Goal: Navigation & Orientation: Find specific page/section

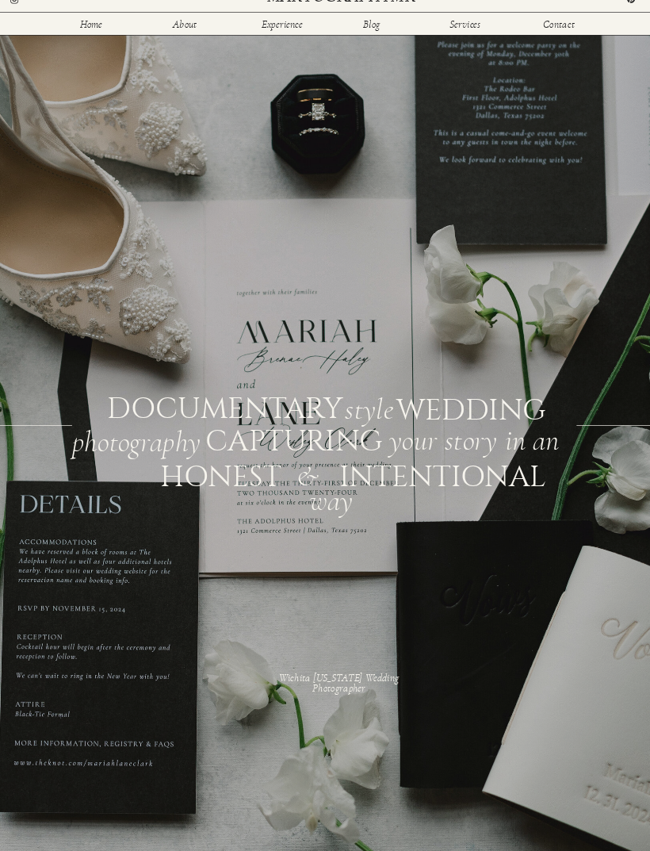
scroll to position [21, 0]
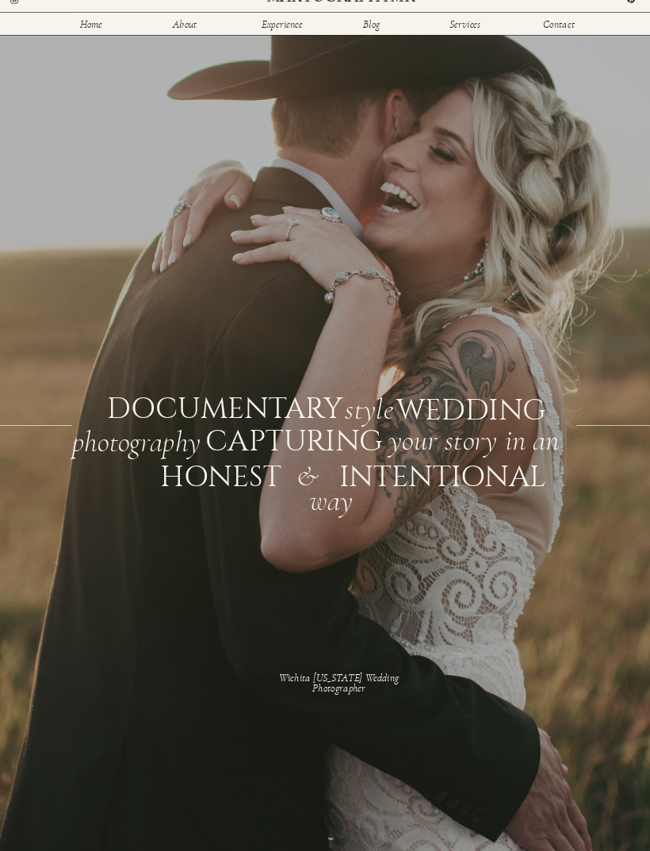
click at [457, 29] on nav "Services" at bounding box center [464, 24] width 35 height 10
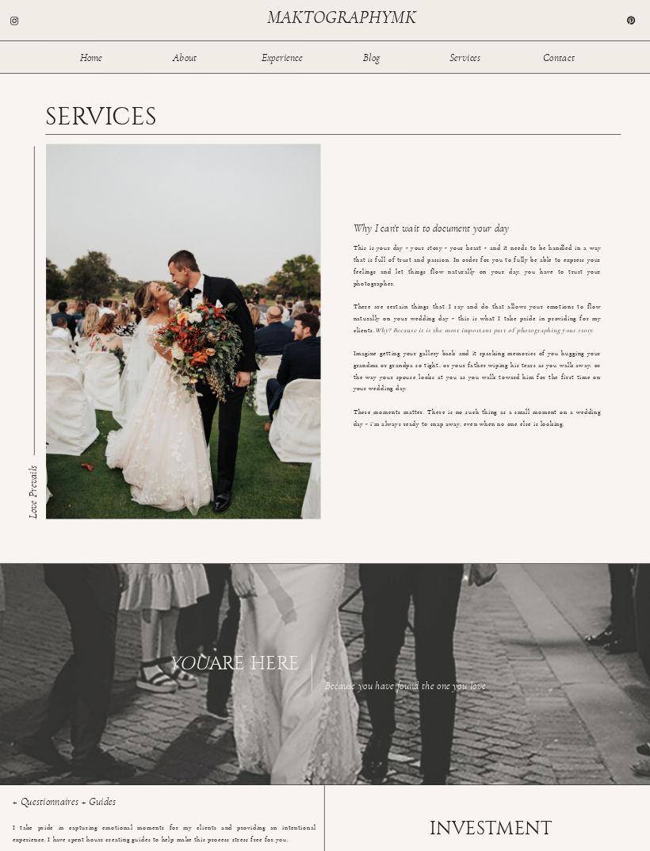
click at [82, 55] on nav "Home" at bounding box center [91, 57] width 35 height 10
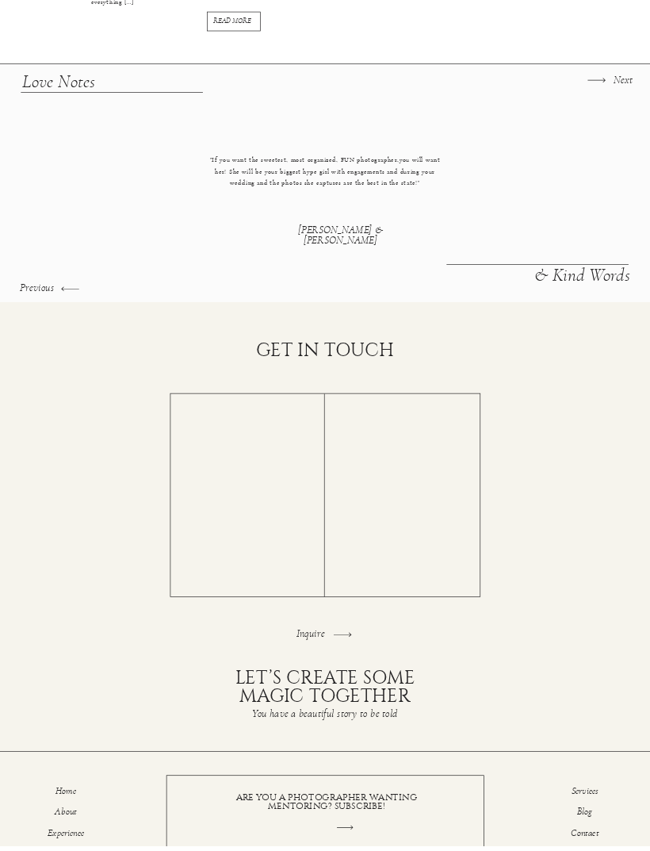
scroll to position [2101, 0]
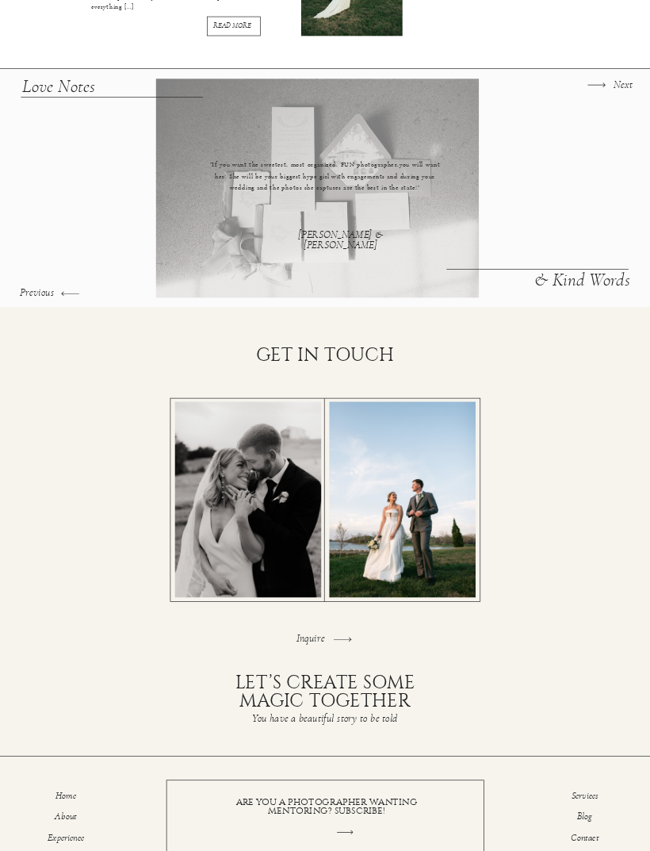
click at [333, 638] on icon at bounding box center [342, 640] width 23 height 23
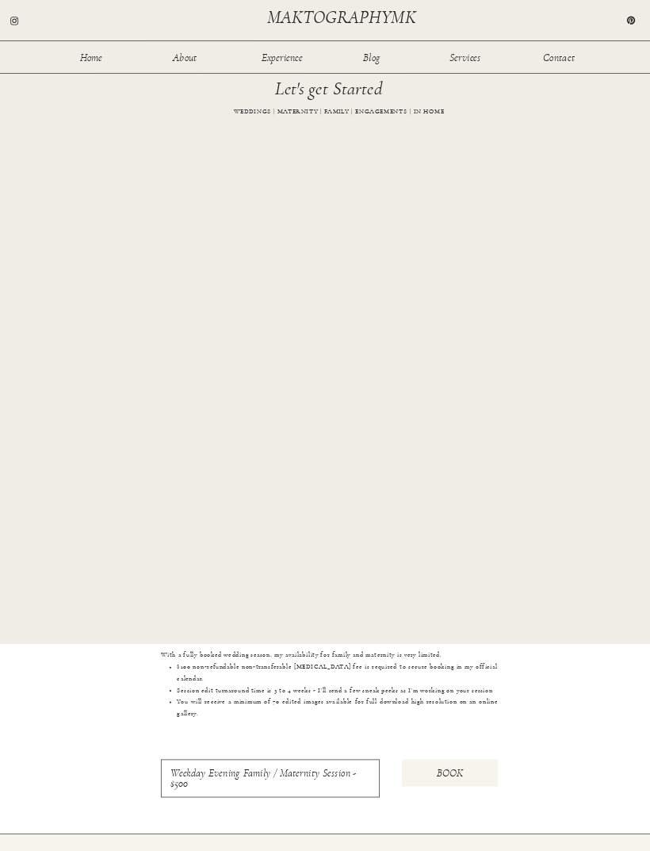
scroll to position [460, 0]
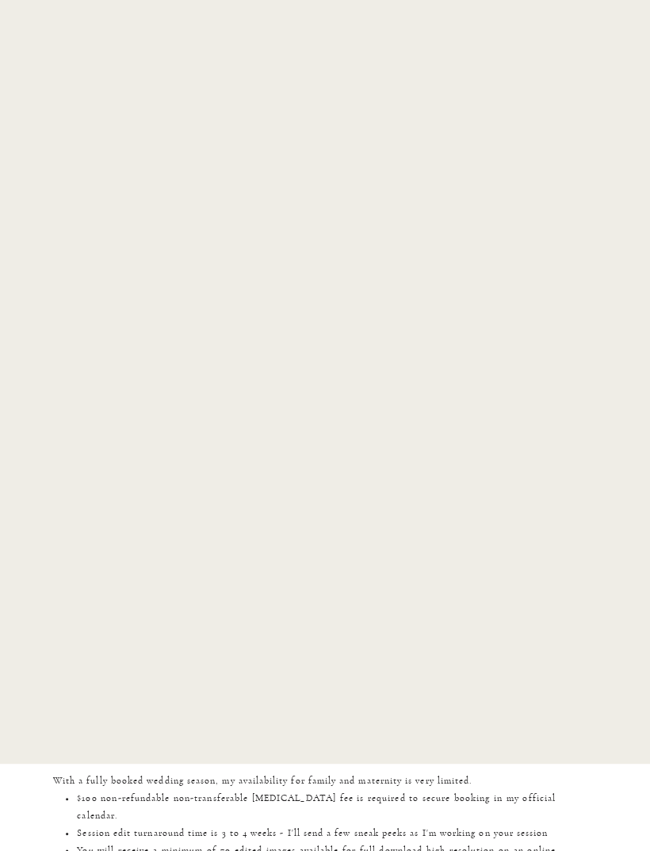
click at [420, 191] on div "Home About Experience Services Contact Blog maktographymk We'll capture all the…" at bounding box center [325, 254] width 650 height 1429
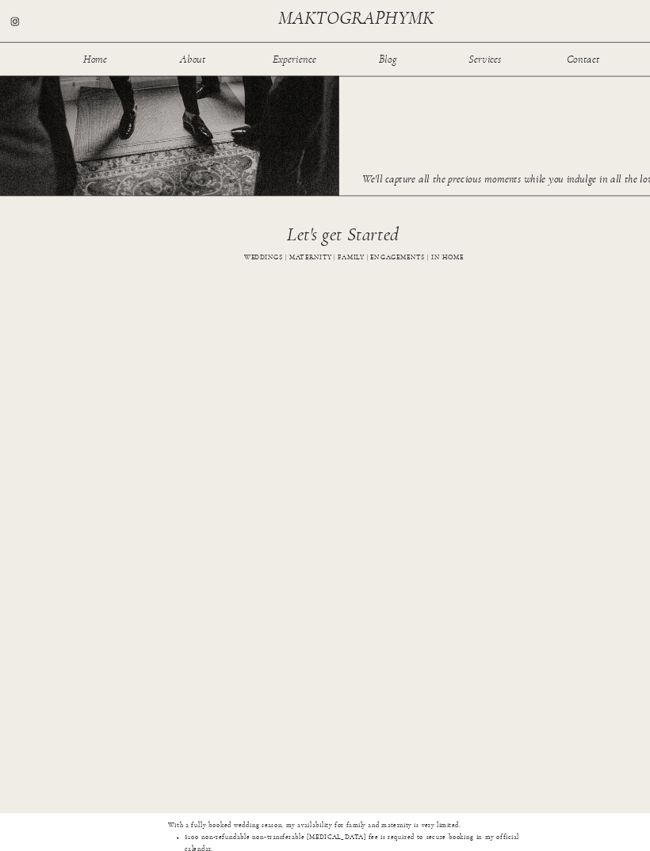
scroll to position [0, 0]
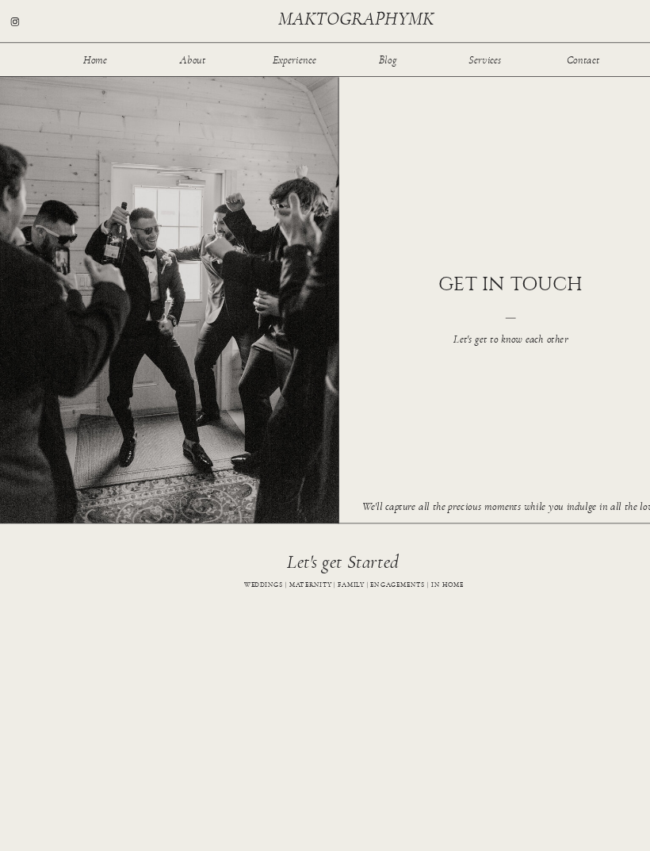
click at [562, 59] on nav "Contact" at bounding box center [559, 57] width 35 height 10
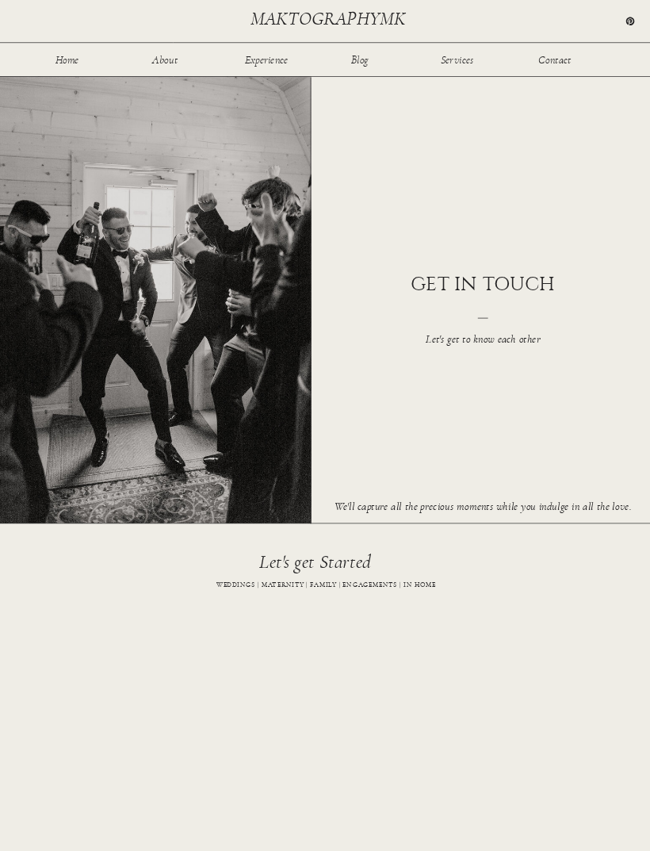
click at [74, 55] on nav "Home" at bounding box center [91, 57] width 35 height 10
